Goal: Book appointment/travel/reservation

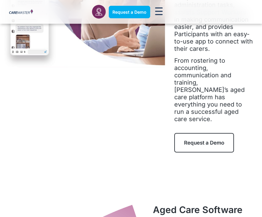
scroll to position [151, 0]
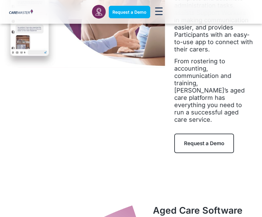
click at [190, 140] on span "Request a Demo" at bounding box center [204, 143] width 40 height 6
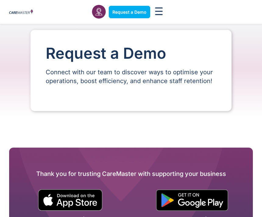
select select "**"
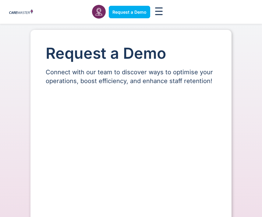
select select "**"
